Goal: Task Accomplishment & Management: Manage account settings

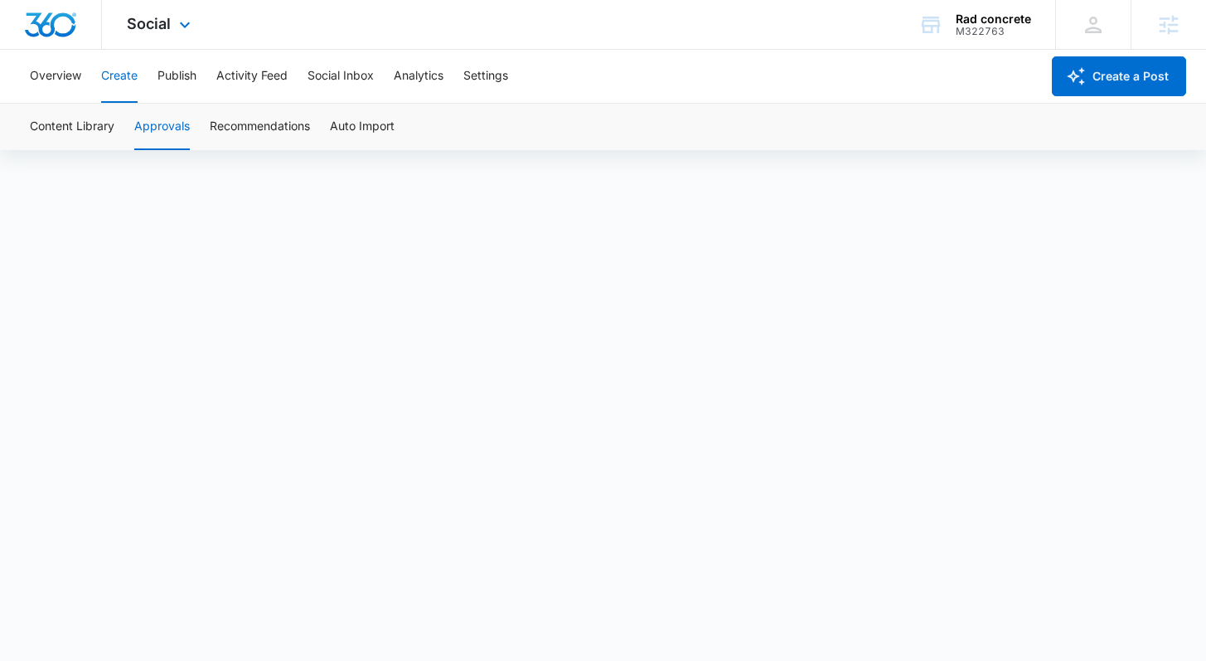
drag, startPoint x: 184, startPoint y: 25, endPoint x: 184, endPoint y: 46, distance: 20.7
click at [182, 24] on icon at bounding box center [185, 25] width 20 height 20
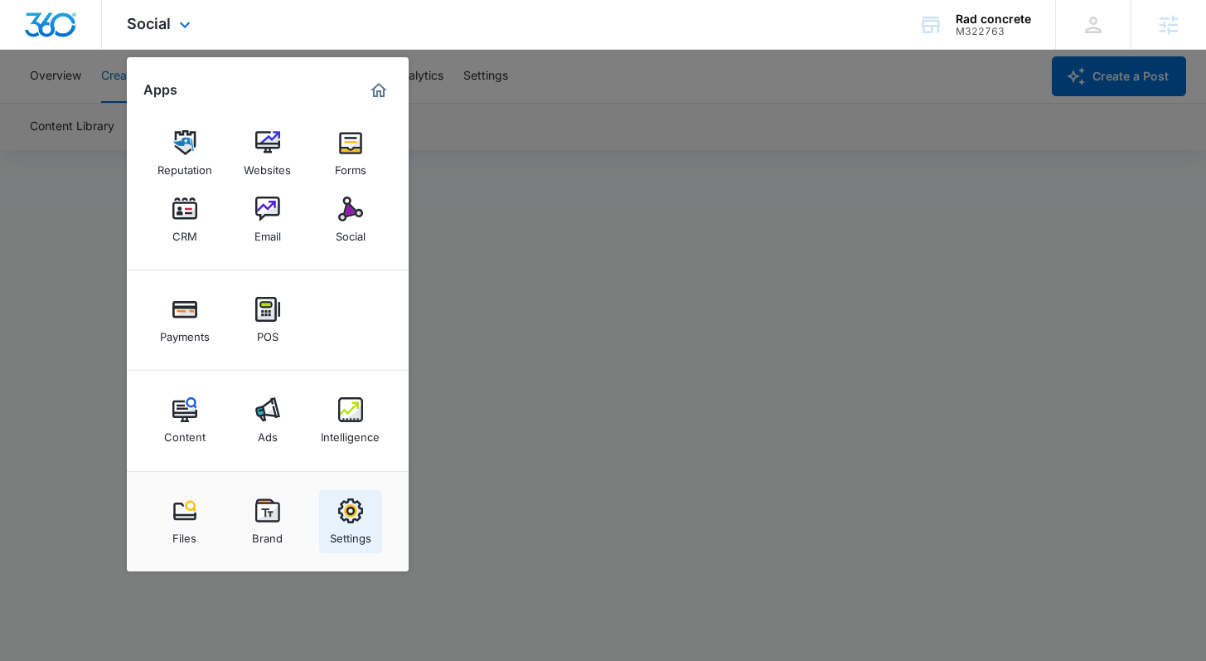
click at [340, 512] on img at bounding box center [350, 510] width 25 height 25
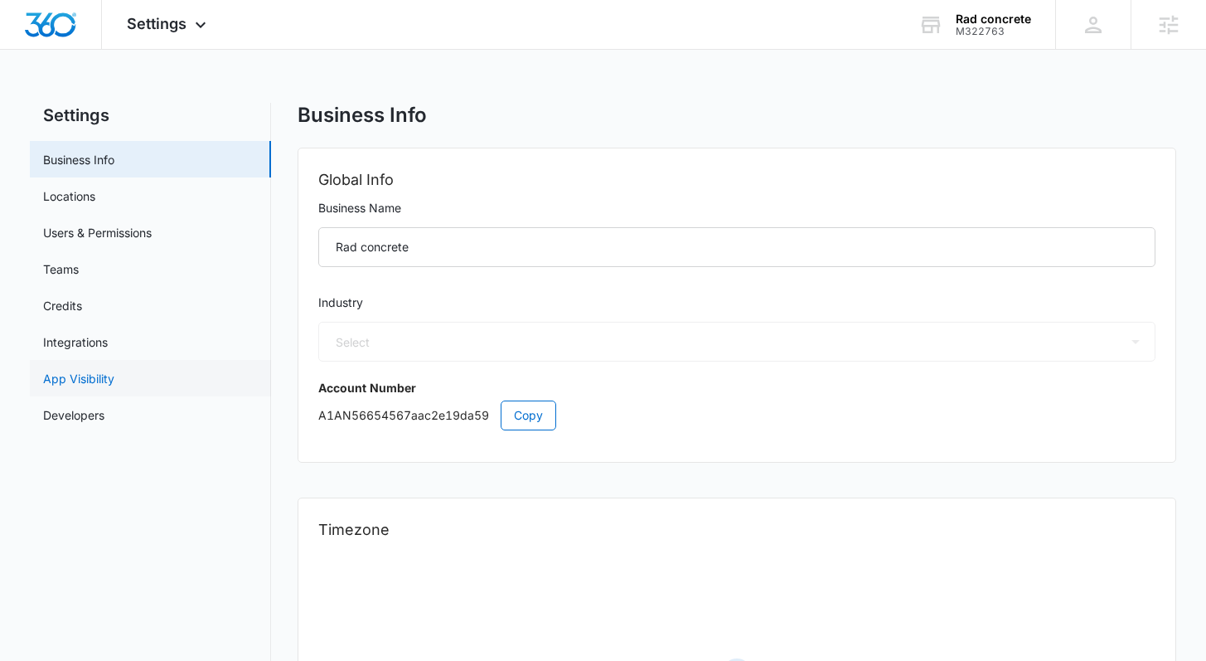
select select "4"
select select "US"
select select "America/[GEOGRAPHIC_DATA]"
click at [82, 305] on link "Credits" at bounding box center [62, 305] width 39 height 17
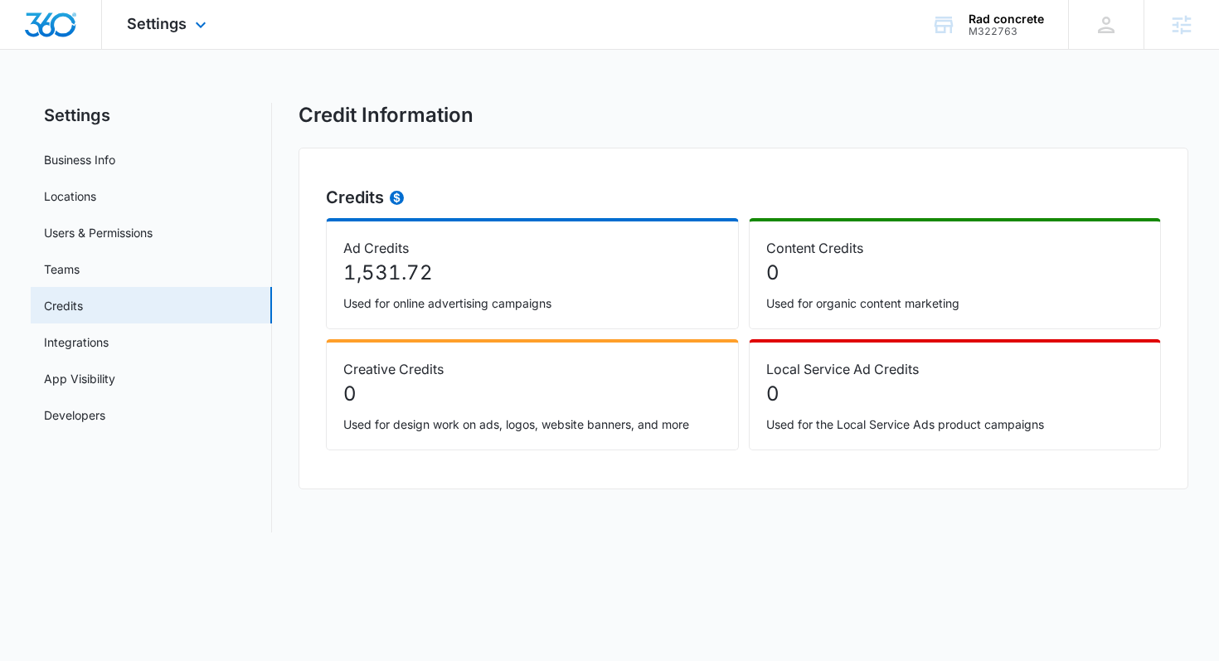
click at [187, 28] on div "Settings Apps Reputation Websites Forms CRM Email Social Payments POS Content A…" at bounding box center [168, 24] width 133 height 49
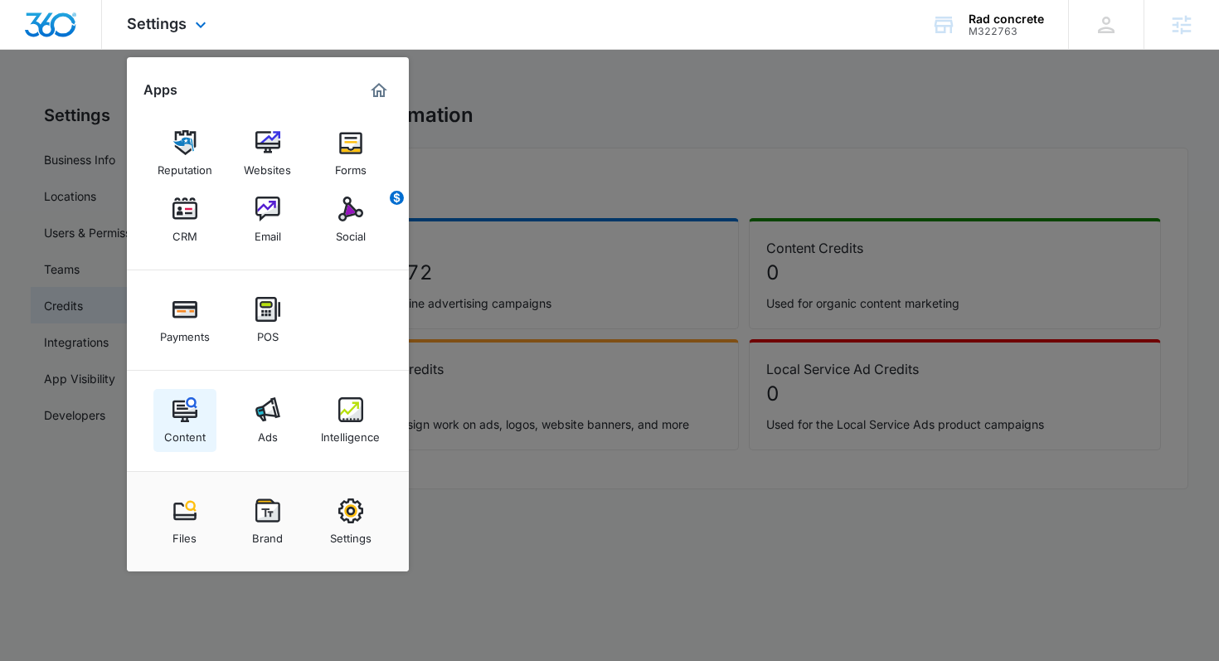
click at [196, 413] on img at bounding box center [184, 409] width 25 height 25
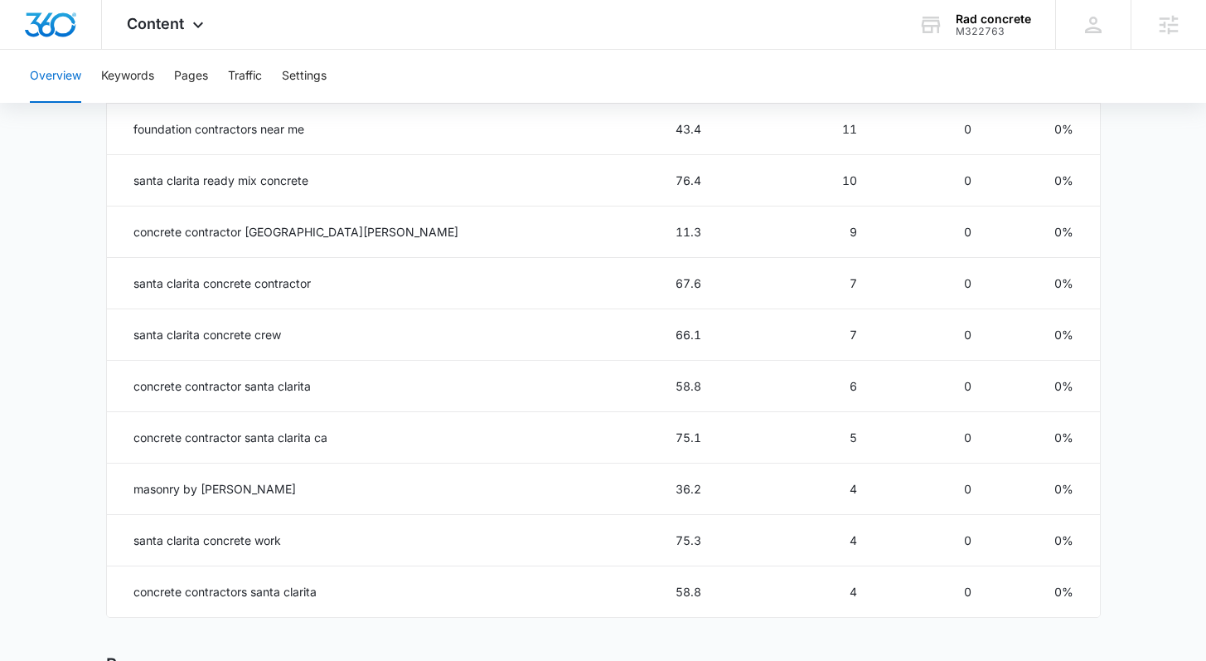
scroll to position [812, 0]
drag, startPoint x: 133, startPoint y: 434, endPoint x: 342, endPoint y: 396, distance: 211.6
click at [341, 445] on td "concrete contractor santa clarita ca" at bounding box center [321, 435] width 429 height 51
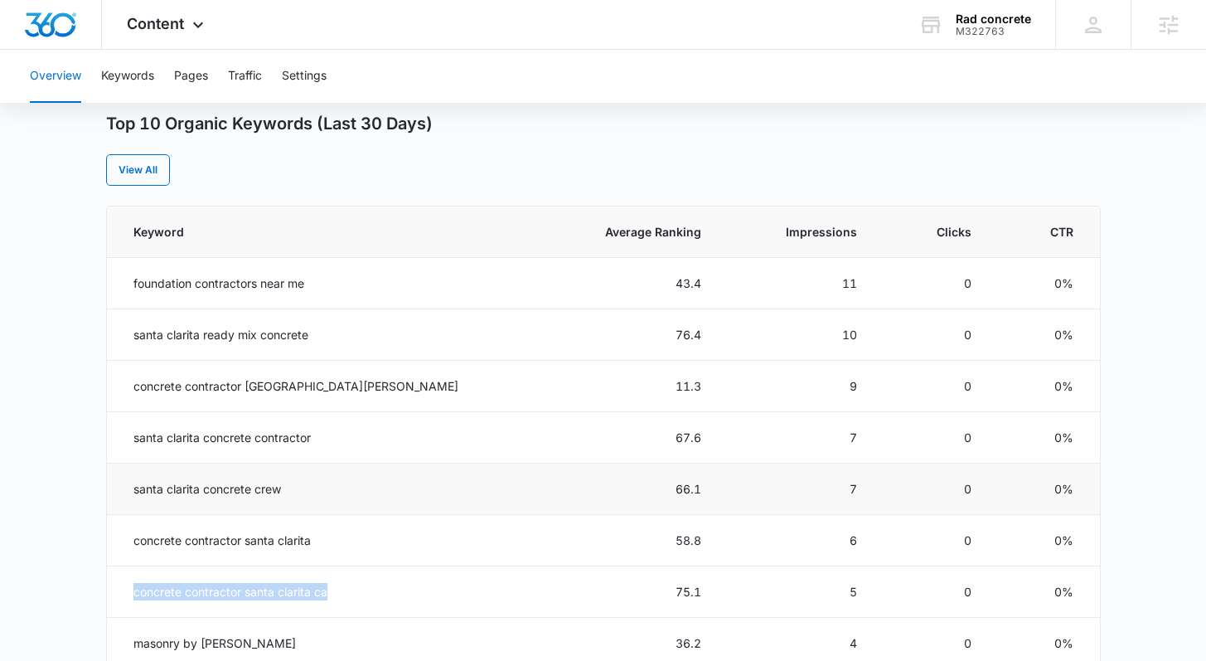
scroll to position [656, 0]
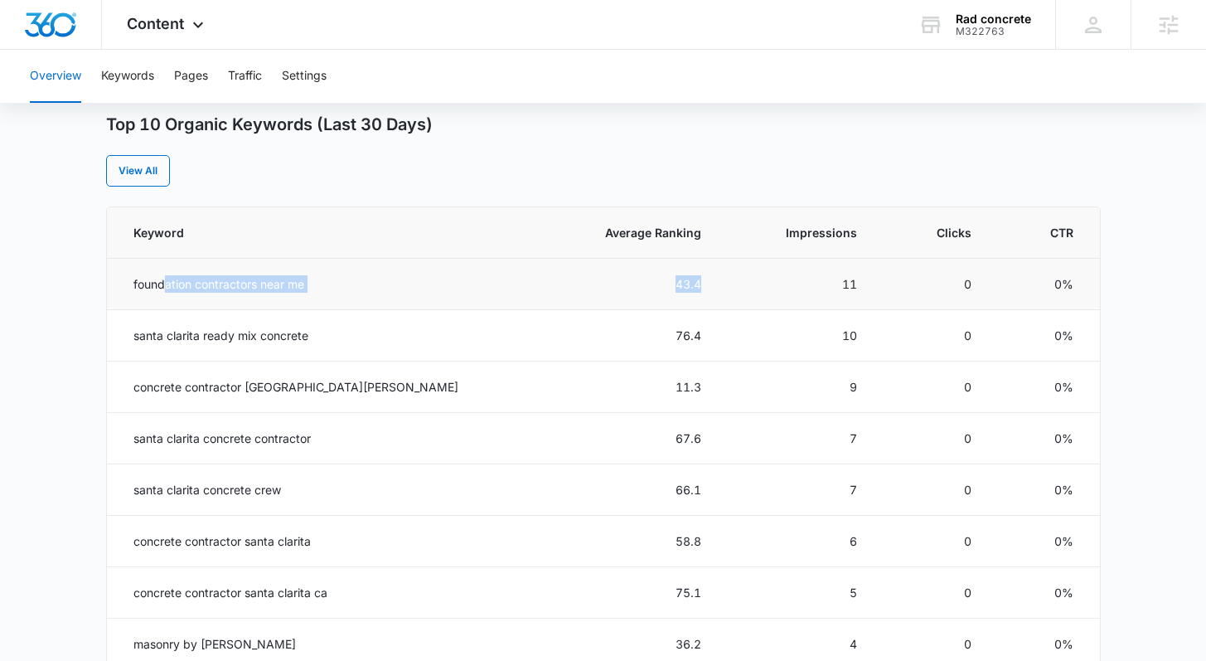
drag, startPoint x: 165, startPoint y: 286, endPoint x: 667, endPoint y: 282, distance: 501.6
click at [667, 282] on tr "foundation contractors near me 43.4 11 0 0%" at bounding box center [603, 284] width 993 height 51
drag, startPoint x: 439, startPoint y: 269, endPoint x: 426, endPoint y: 304, distance: 38.0
click at [439, 269] on td "foundation contractors near me" at bounding box center [321, 284] width 429 height 51
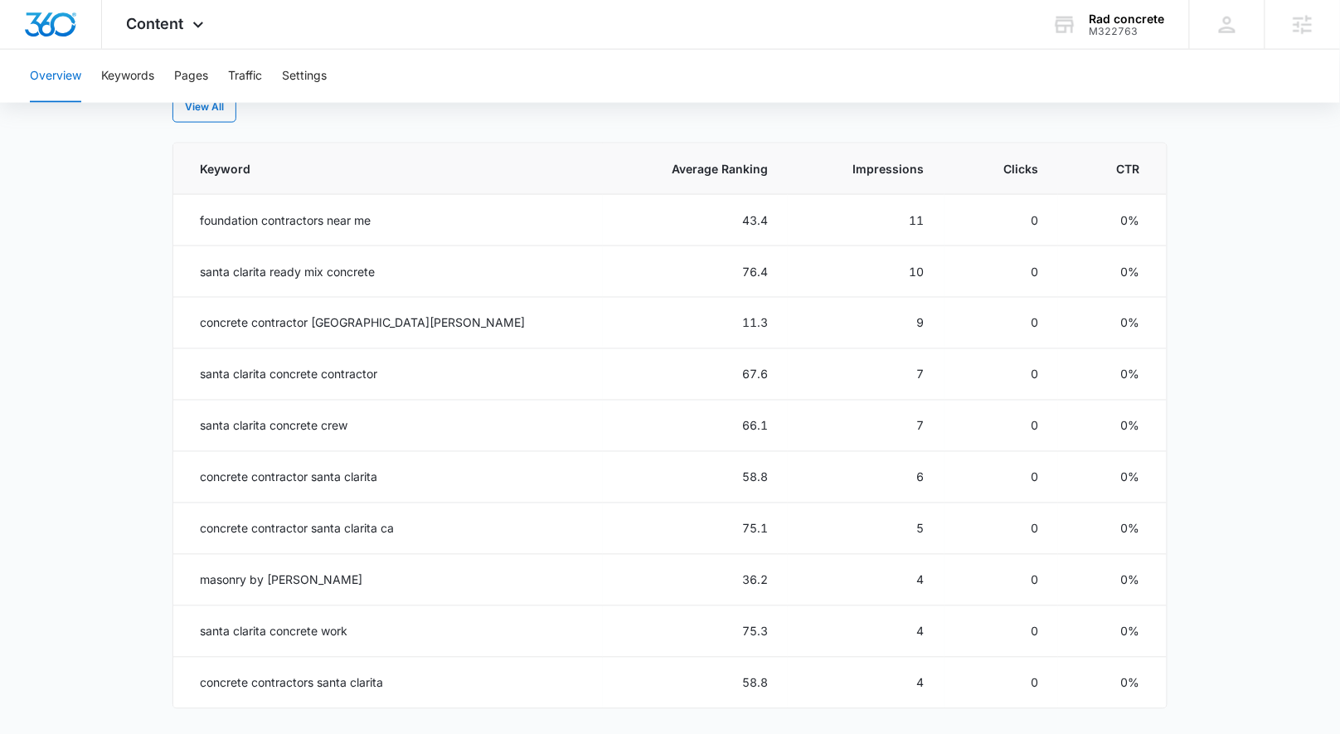
scroll to position [720, 0]
